Goal: Task Accomplishment & Management: Use online tool/utility

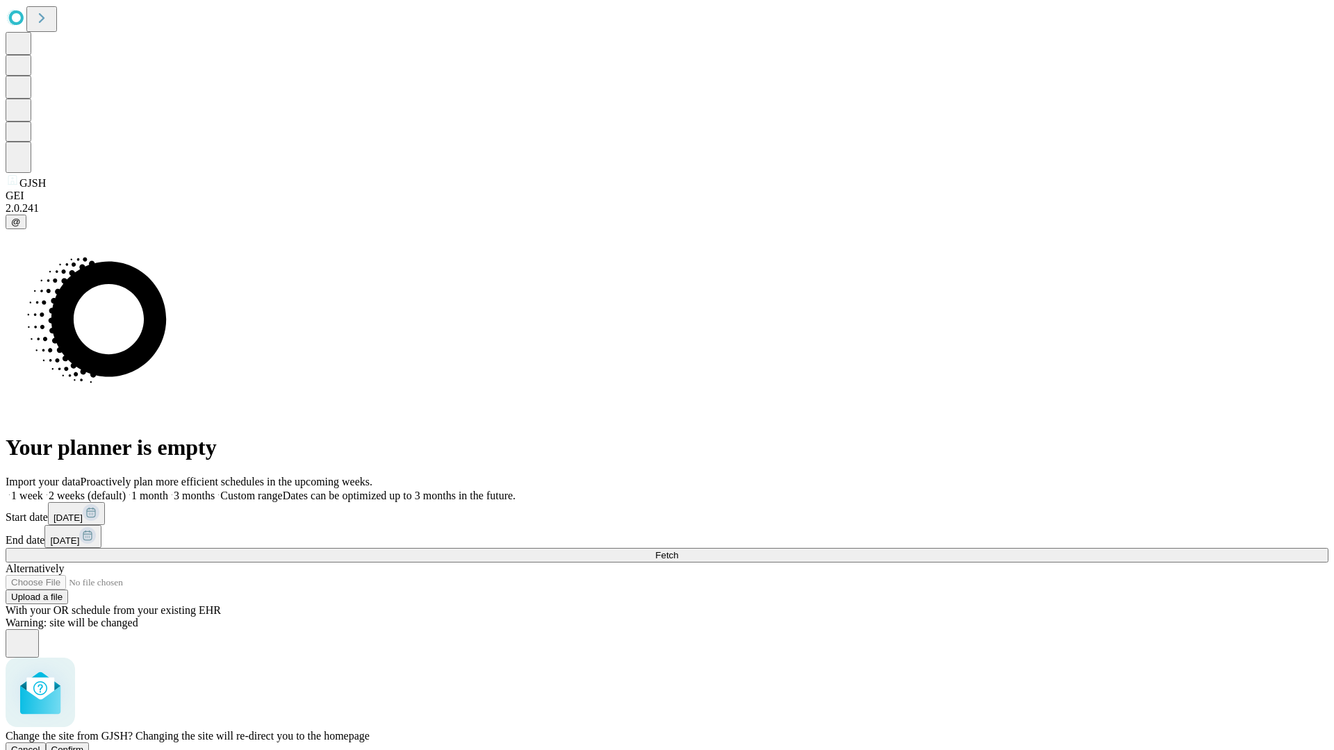
click at [84, 745] on span "Confirm" at bounding box center [67, 750] width 33 height 10
click at [168, 490] on label "1 month" at bounding box center [147, 496] width 42 height 12
click at [678, 550] on span "Fetch" at bounding box center [666, 555] width 23 height 10
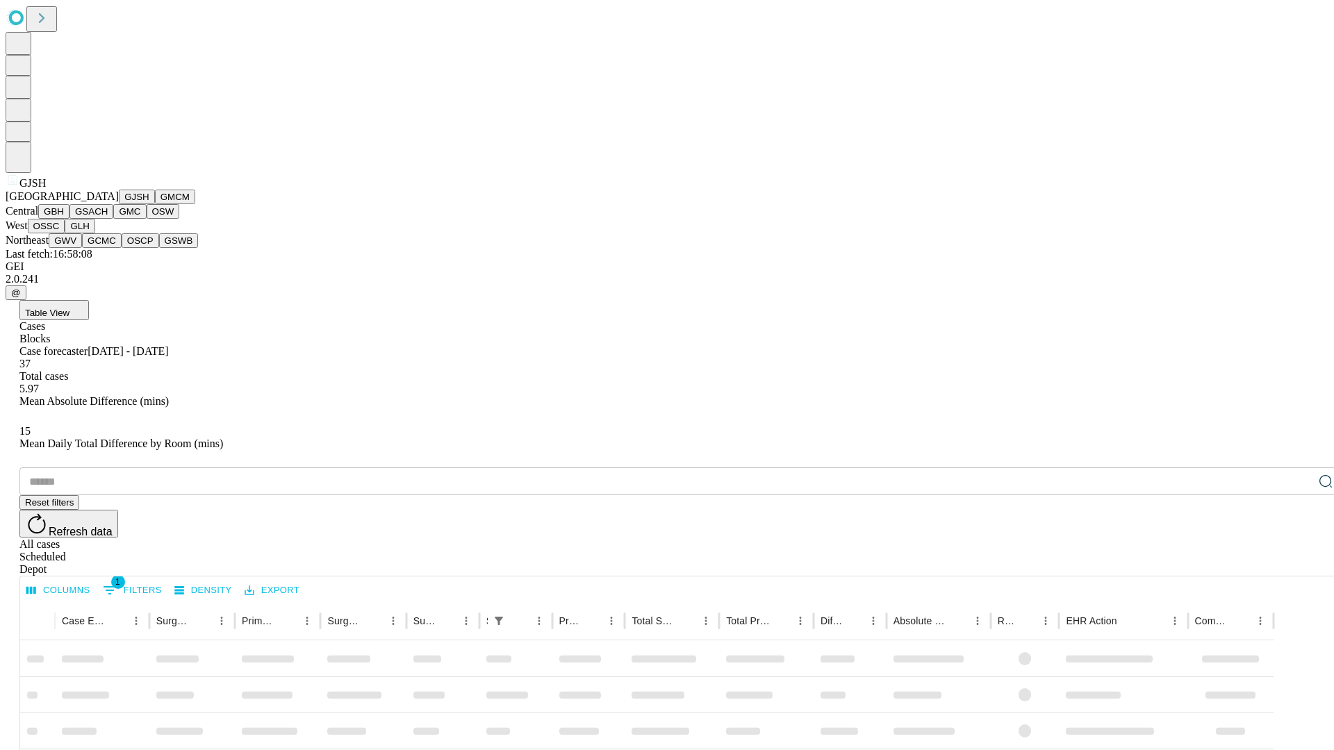
click at [155, 204] on button "GMCM" at bounding box center [175, 197] width 40 height 15
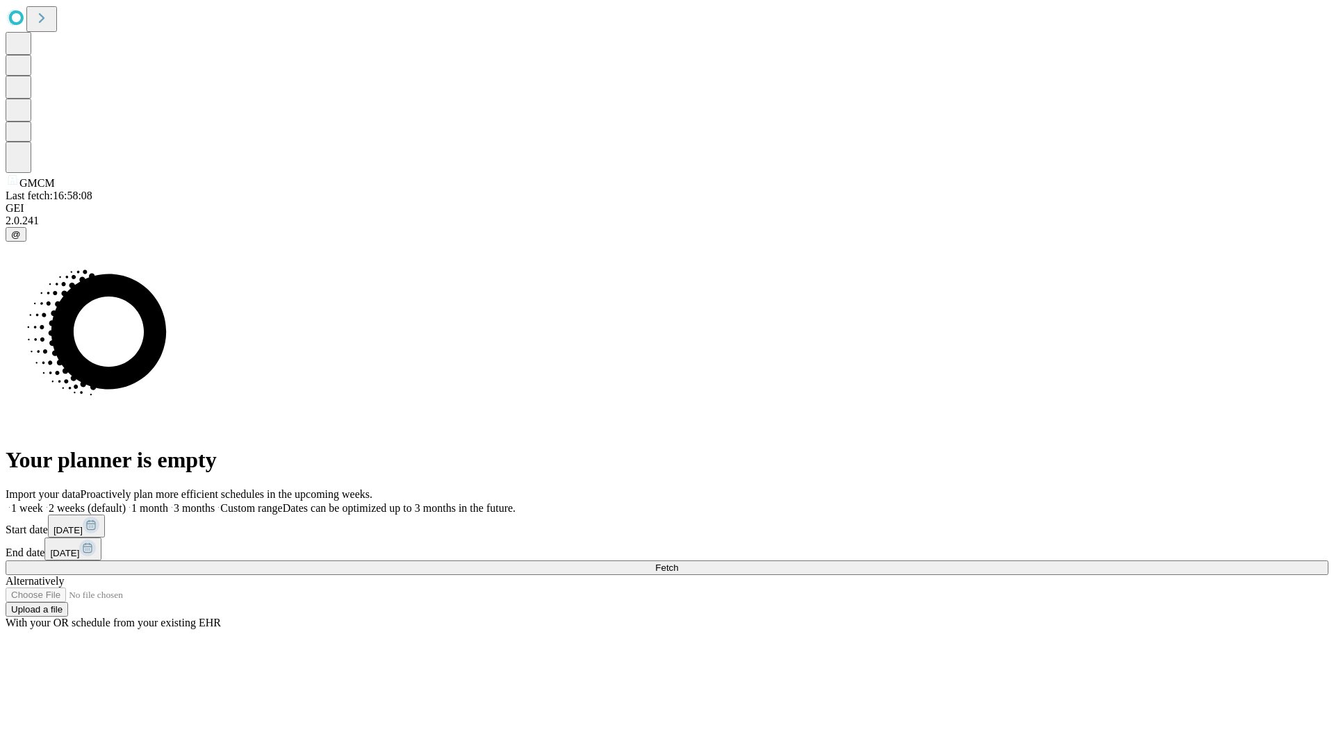
click at [168, 502] on label "1 month" at bounding box center [147, 508] width 42 height 12
click at [678, 563] on span "Fetch" at bounding box center [666, 568] width 23 height 10
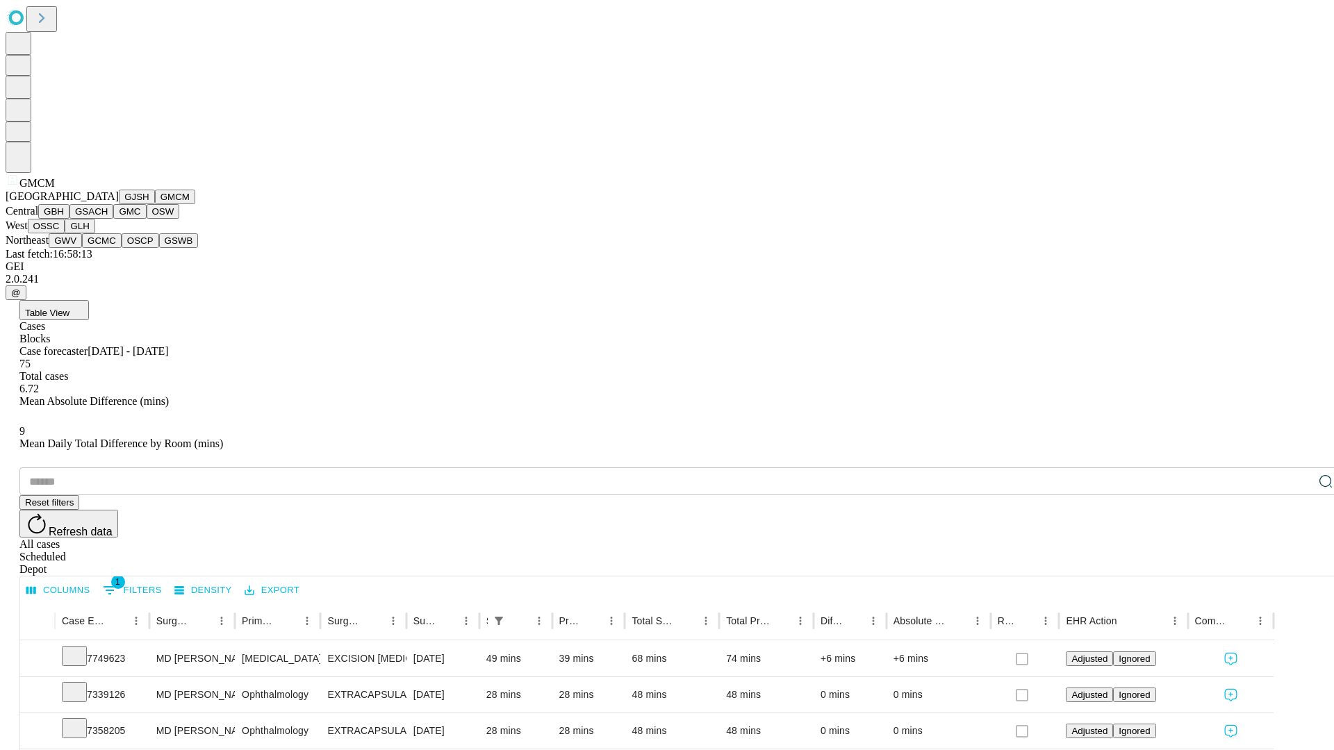
click at [69, 219] on button "GBH" at bounding box center [53, 211] width 31 height 15
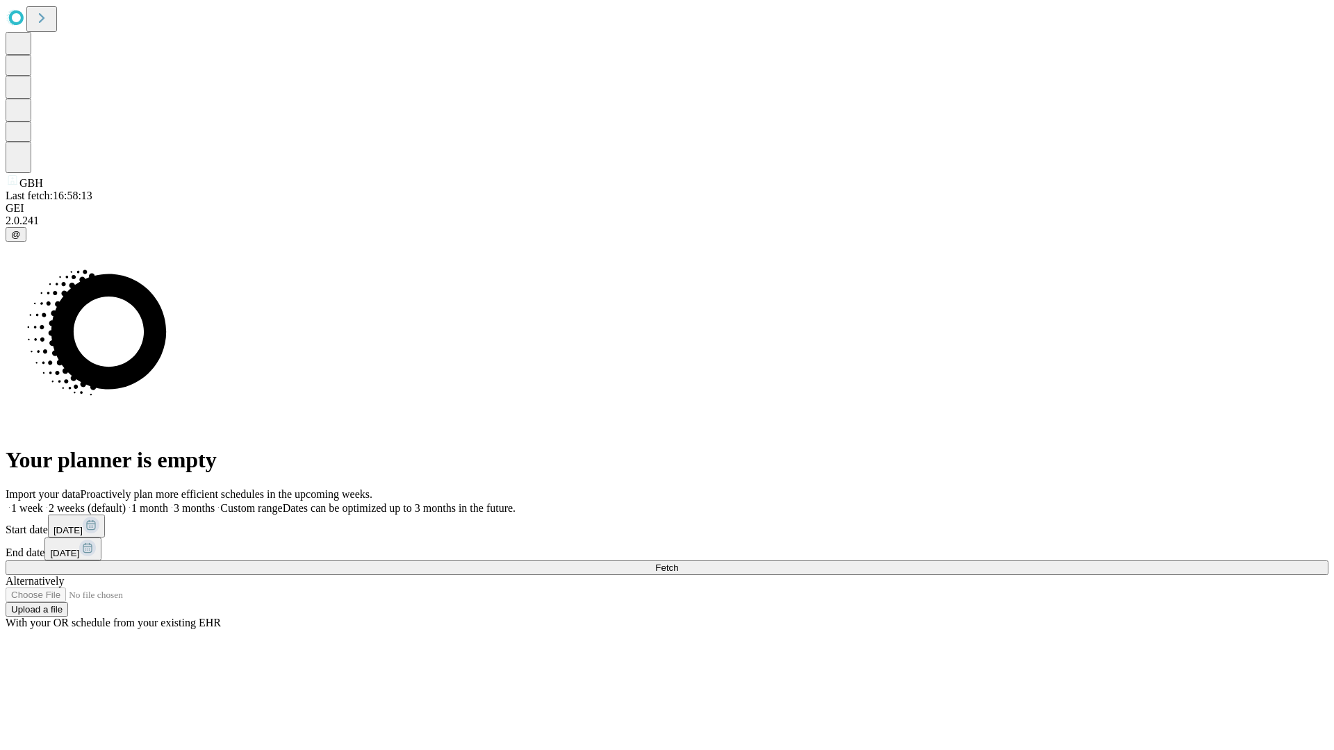
click at [168, 502] on label "1 month" at bounding box center [147, 508] width 42 height 12
click at [678, 563] on span "Fetch" at bounding box center [666, 568] width 23 height 10
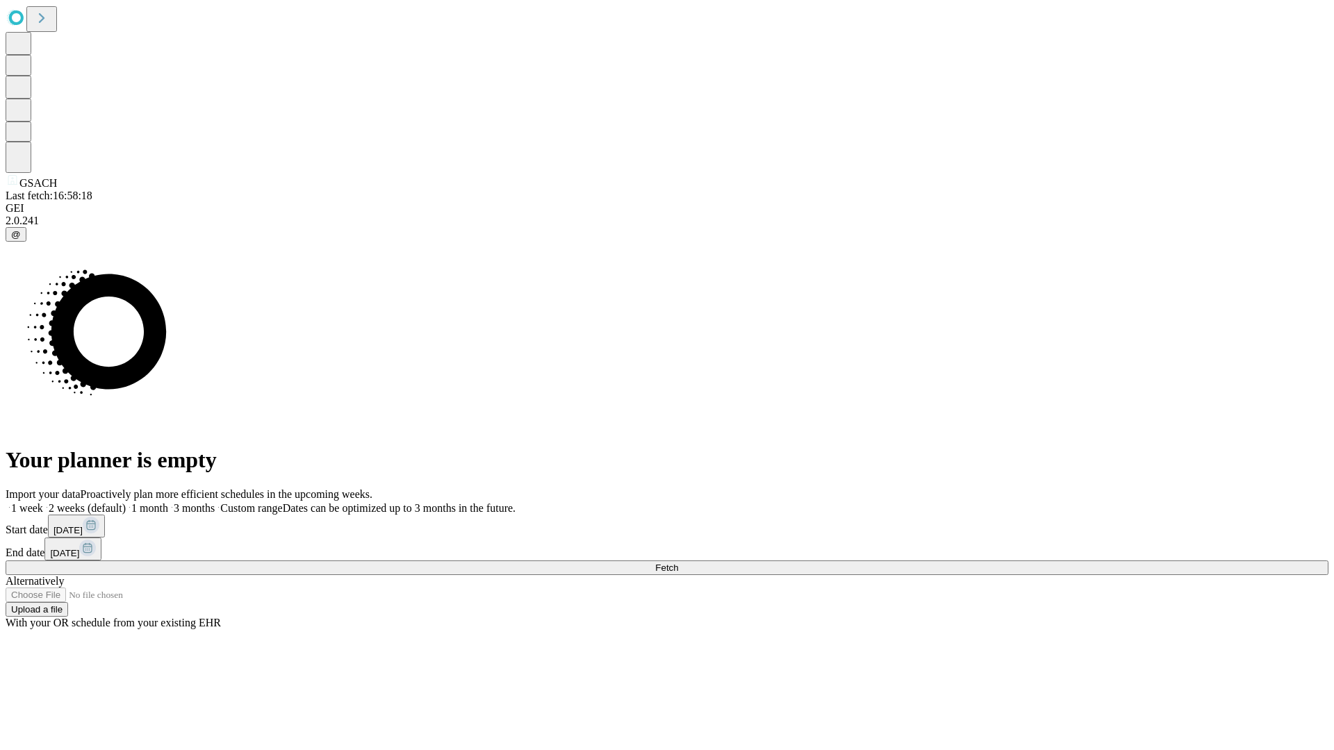
click at [678, 563] on span "Fetch" at bounding box center [666, 568] width 23 height 10
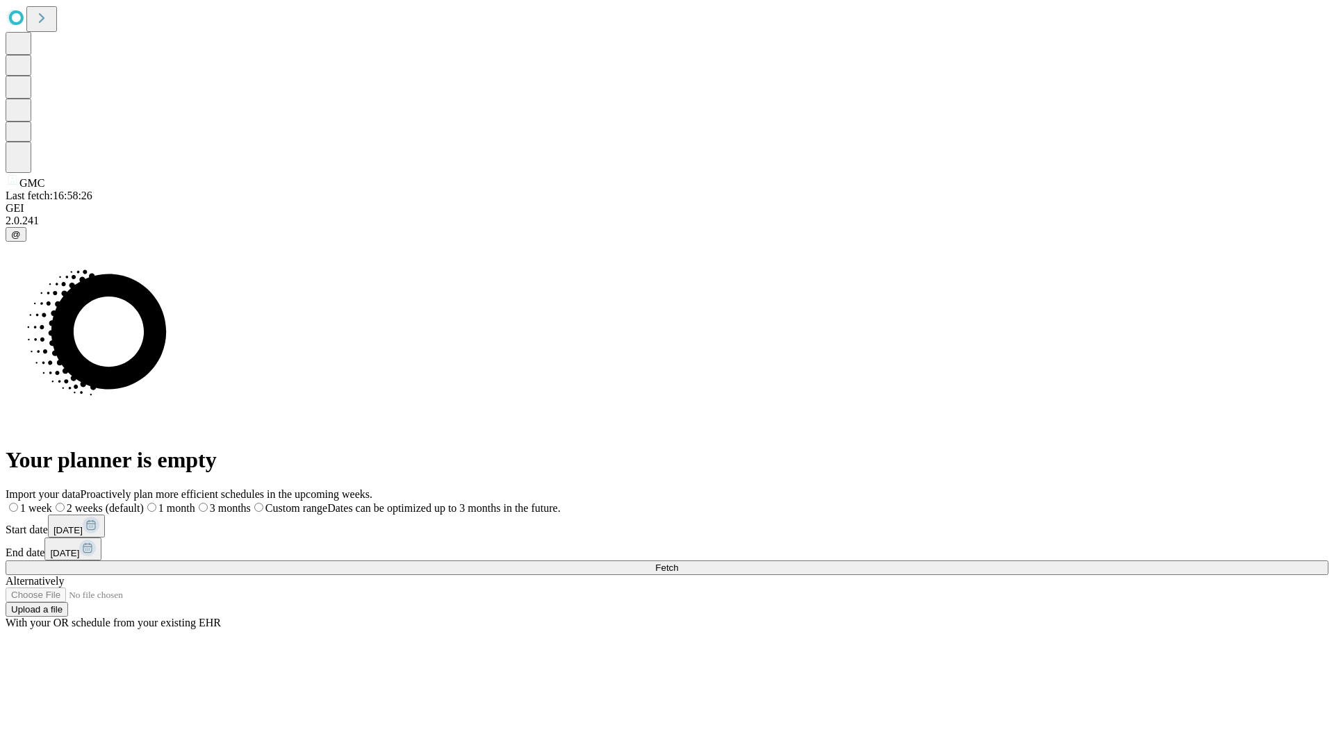
click at [195, 502] on label "1 month" at bounding box center [169, 508] width 51 height 12
click at [678, 563] on span "Fetch" at bounding box center [666, 568] width 23 height 10
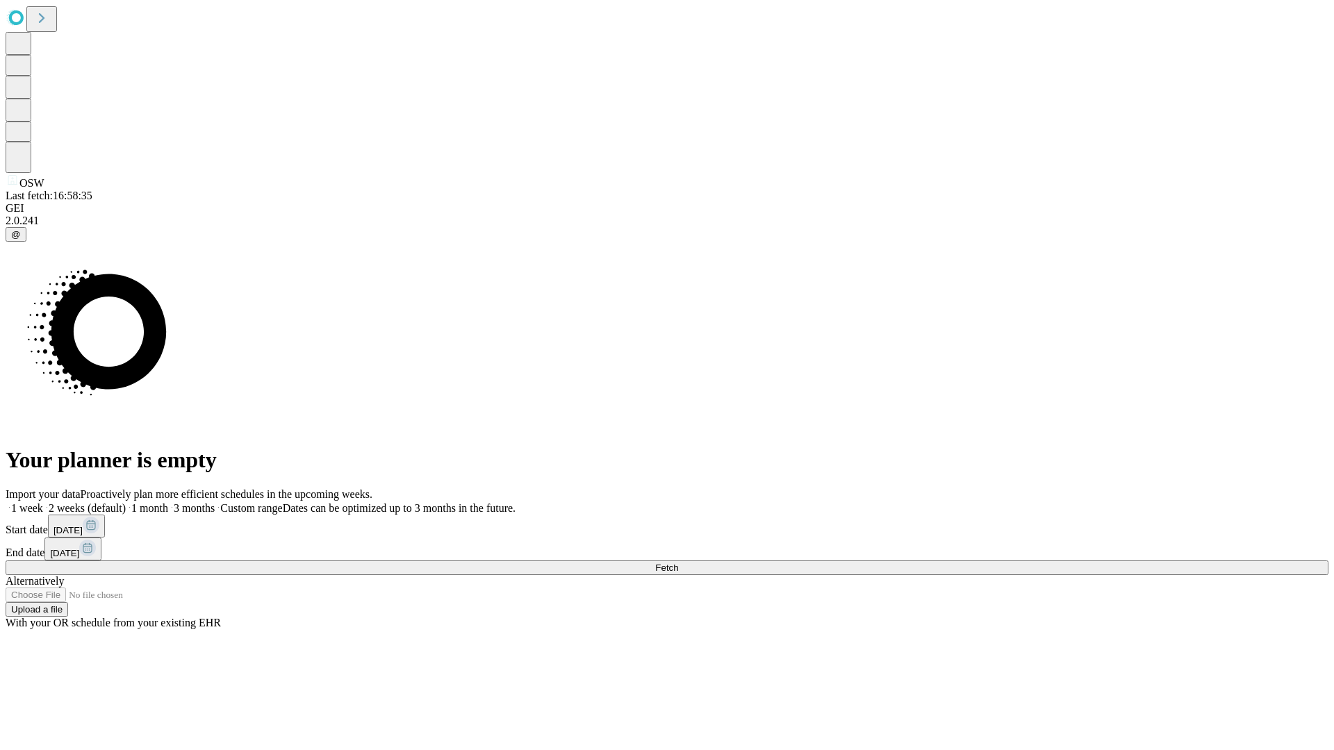
click at [678, 563] on span "Fetch" at bounding box center [666, 568] width 23 height 10
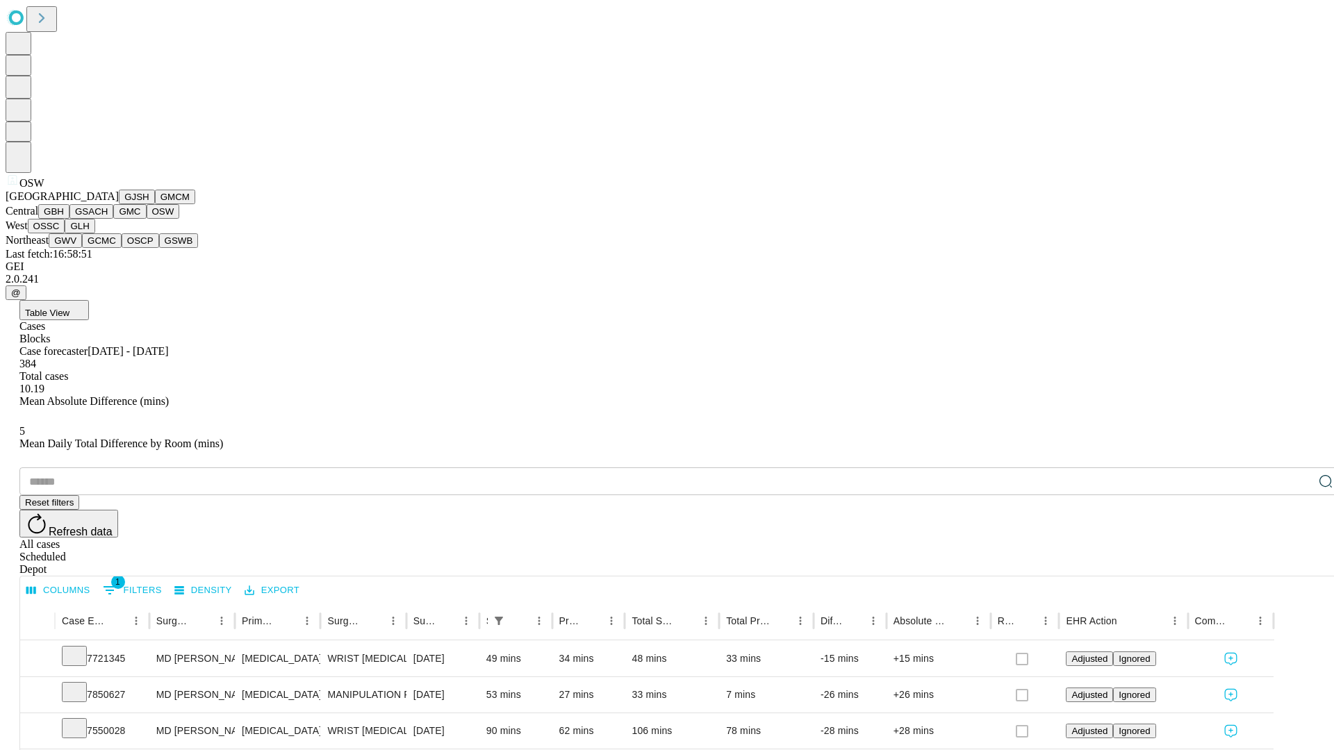
click at [65, 233] on button "OSSC" at bounding box center [47, 226] width 38 height 15
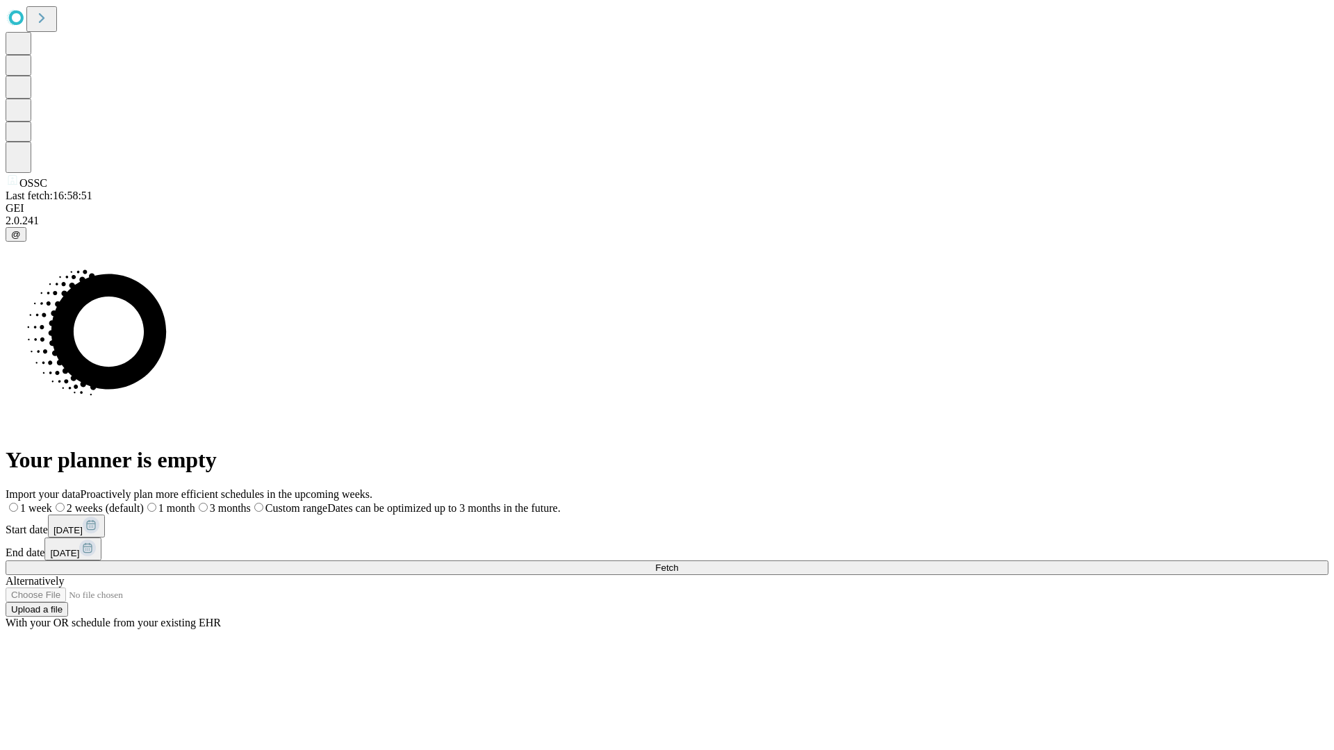
click at [195, 502] on label "1 month" at bounding box center [169, 508] width 51 height 12
click at [678, 563] on span "Fetch" at bounding box center [666, 568] width 23 height 10
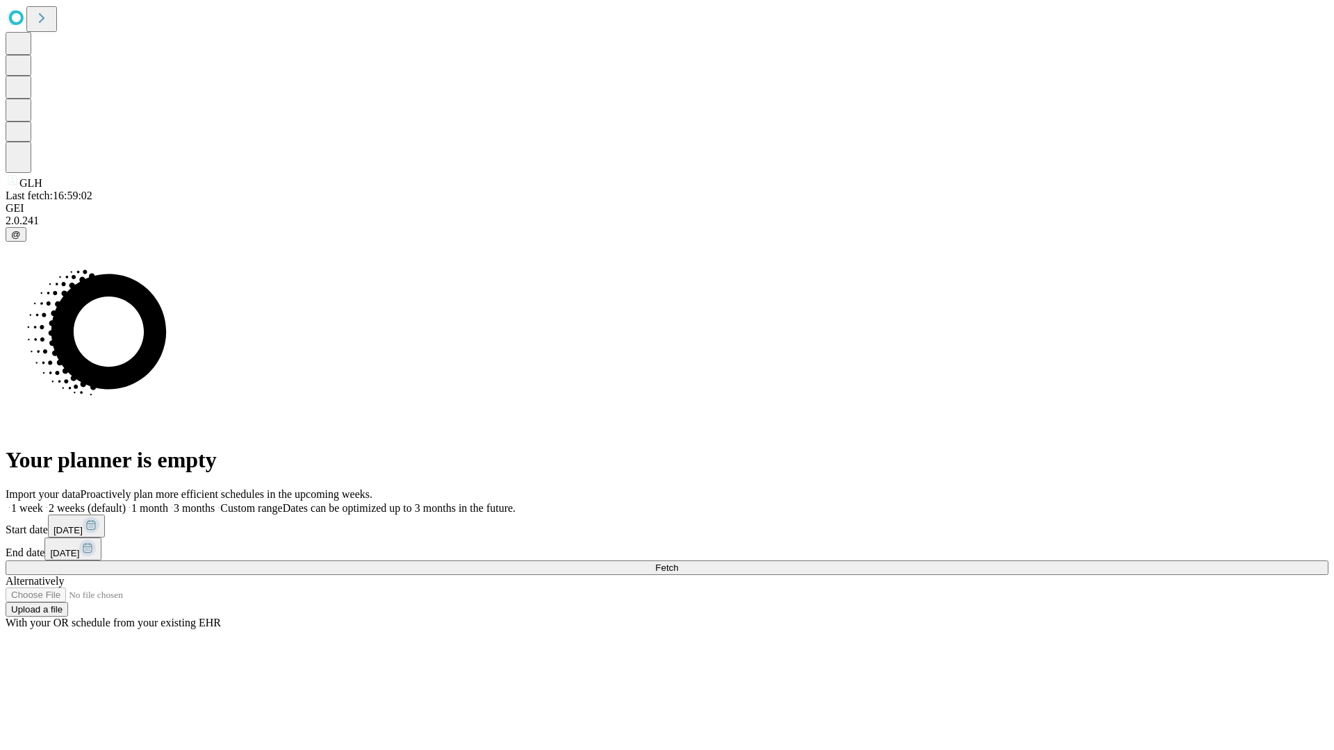
click at [678, 563] on span "Fetch" at bounding box center [666, 568] width 23 height 10
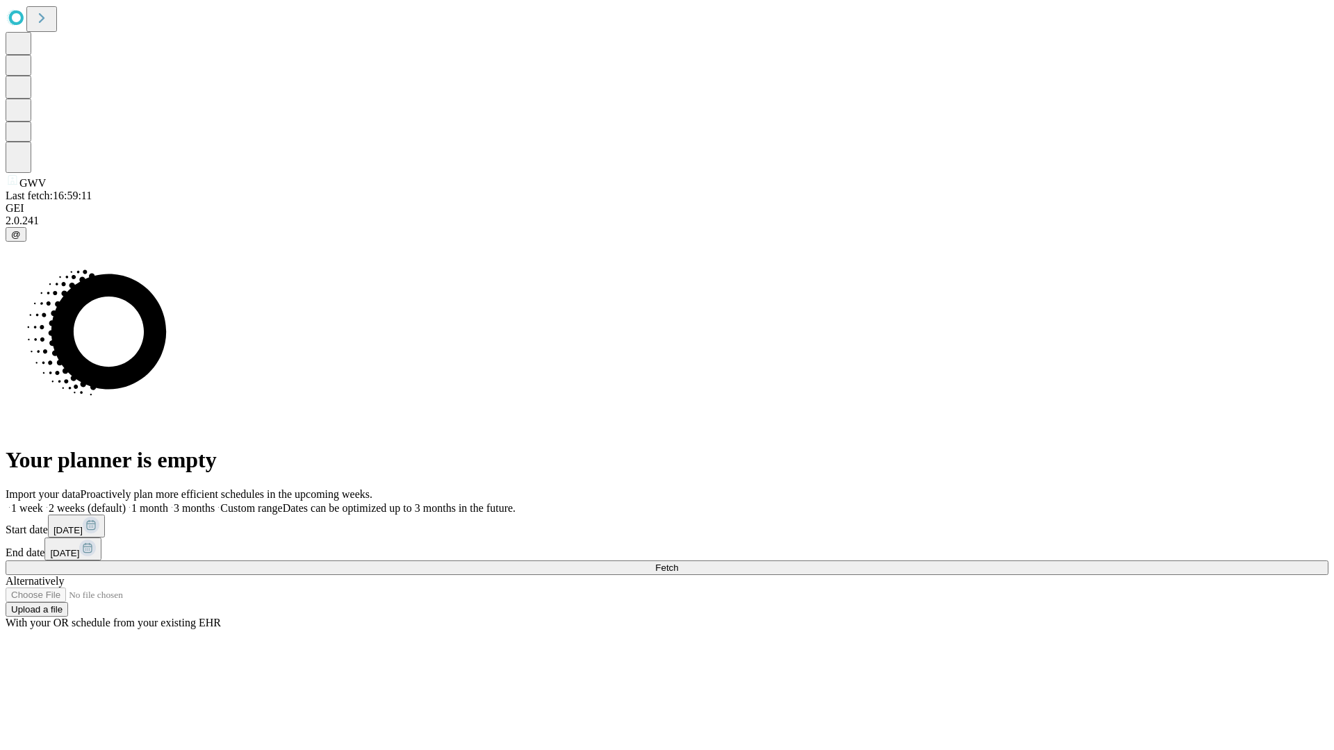
click at [678, 563] on span "Fetch" at bounding box center [666, 568] width 23 height 10
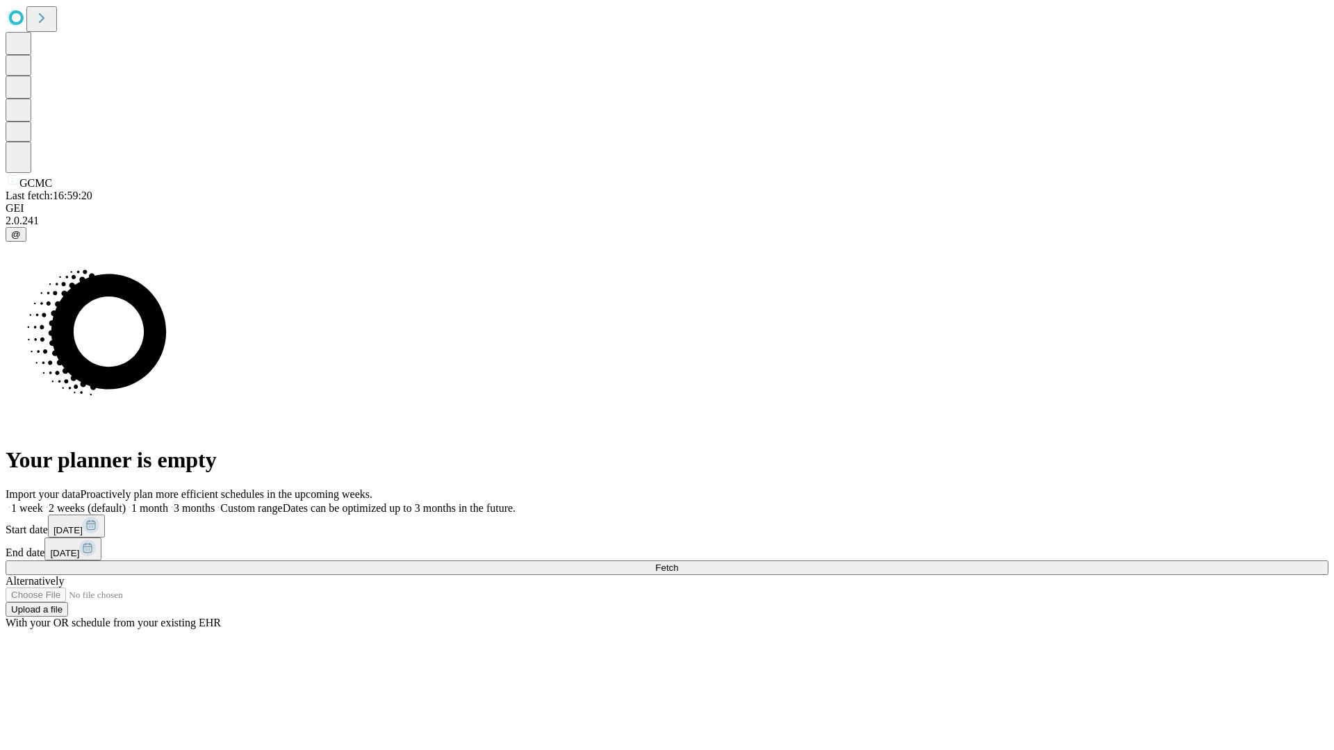
click at [168, 502] on label "1 month" at bounding box center [147, 508] width 42 height 12
click at [678, 563] on span "Fetch" at bounding box center [666, 568] width 23 height 10
